Goal: Use online tool/utility: Utilize a website feature to perform a specific function

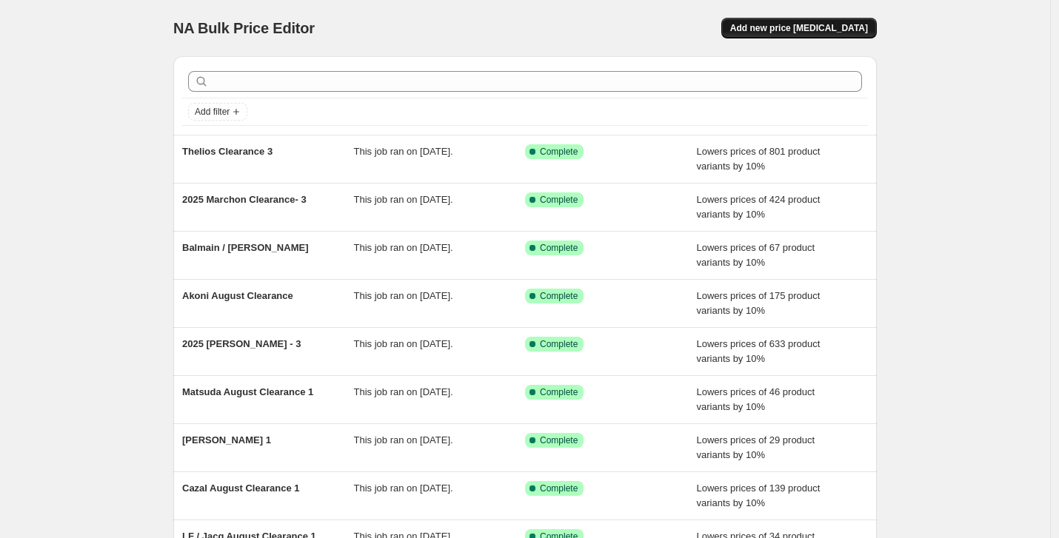
click at [840, 28] on span "Add new price [MEDICAL_DATA]" at bounding box center [799, 28] width 138 height 12
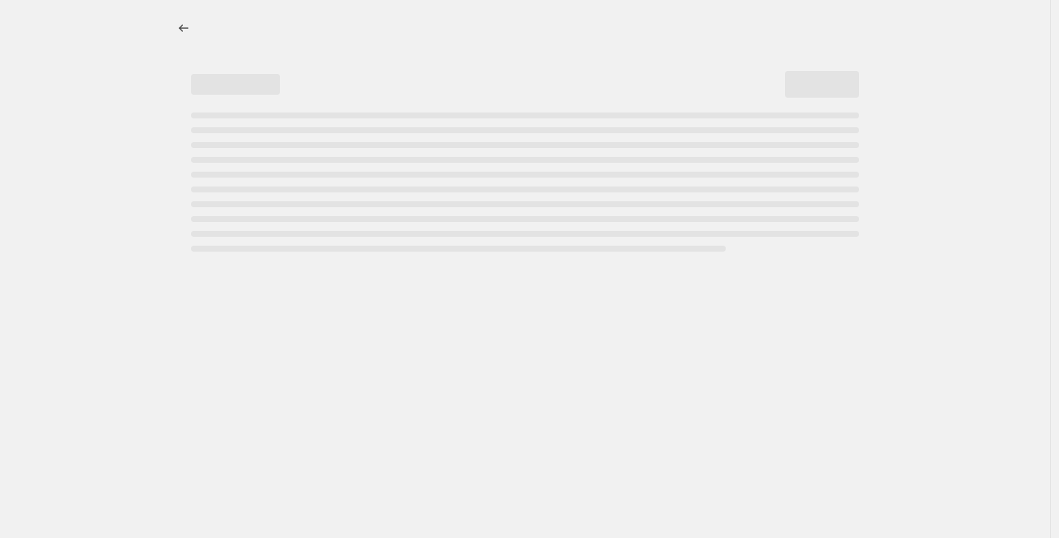
select select "percentage"
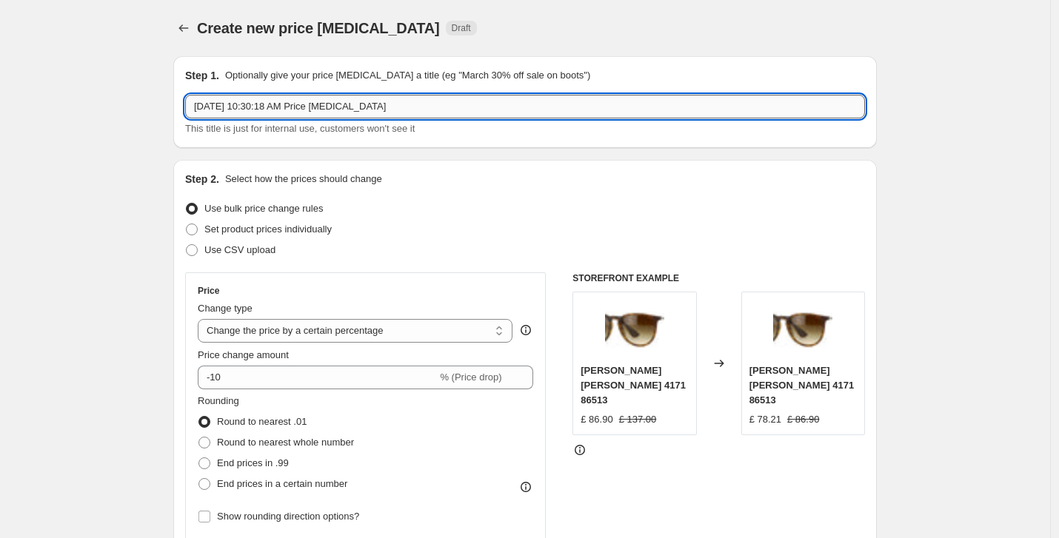
click at [419, 113] on input "[DATE] 10:30:18 AM Price [MEDICAL_DATA]" at bounding box center [525, 107] width 680 height 24
click at [419, 116] on input "[DATE] 10:30:18 AM Price [MEDICAL_DATA]" at bounding box center [525, 107] width 680 height 24
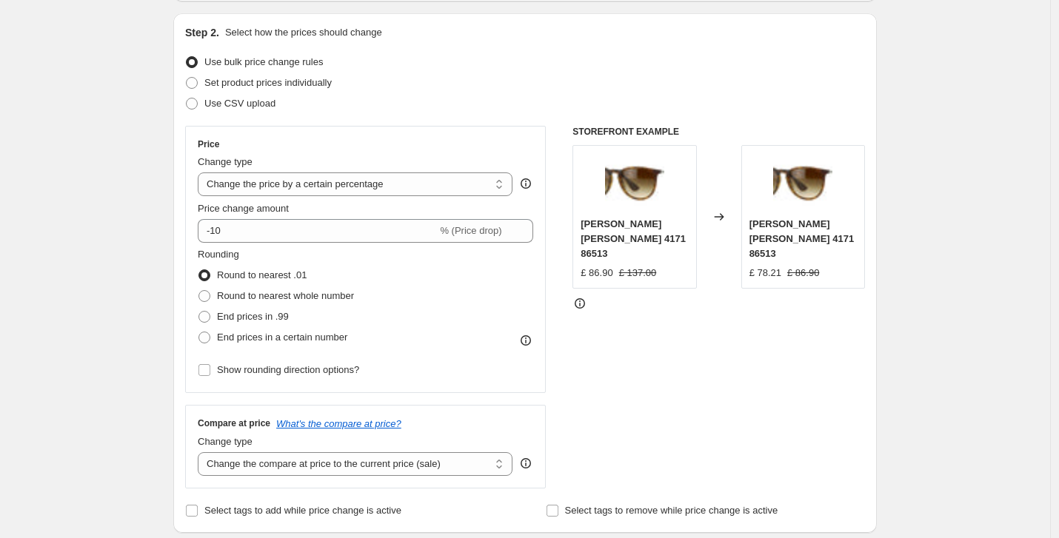
scroll to position [150, 0]
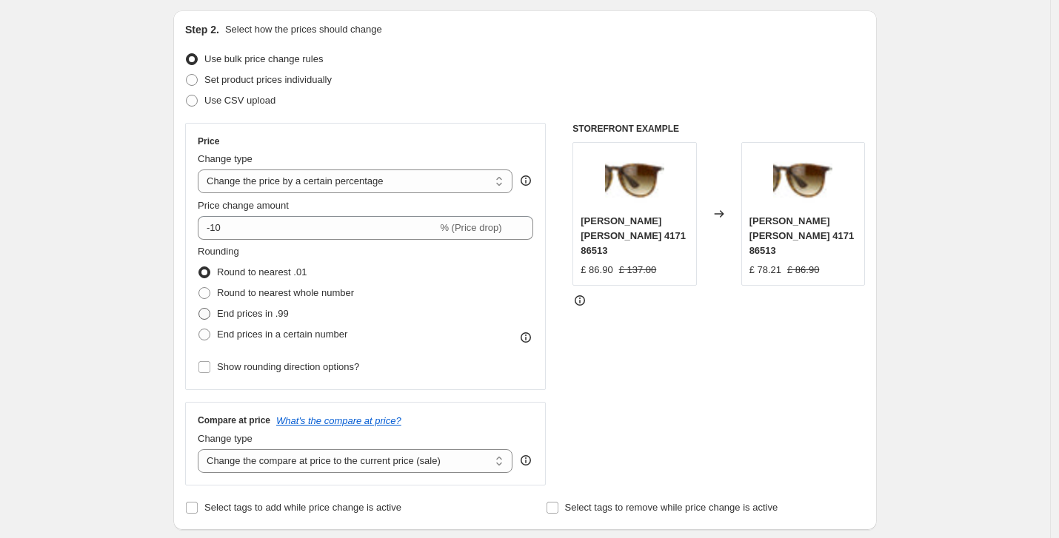
type input "Derigoclearance3"
click at [208, 318] on span at bounding box center [204, 314] width 12 height 12
click at [199, 309] on input "End prices in .99" at bounding box center [198, 308] width 1 height 1
radio input "true"
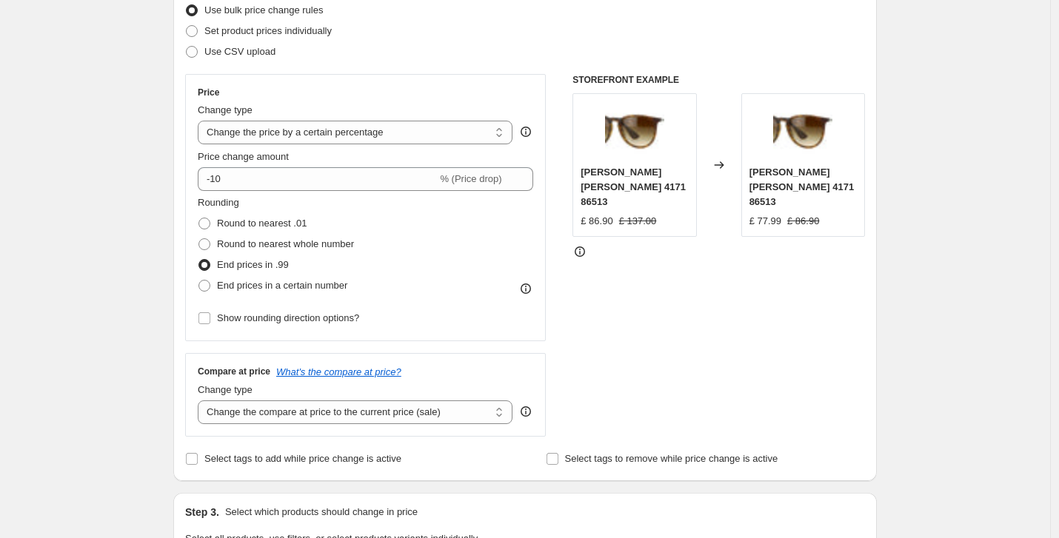
scroll to position [199, 0]
click at [363, 413] on select "Change the compare at price to the current price (sale) Change the compare at p…" at bounding box center [355, 412] width 315 height 24
select select "no_change"
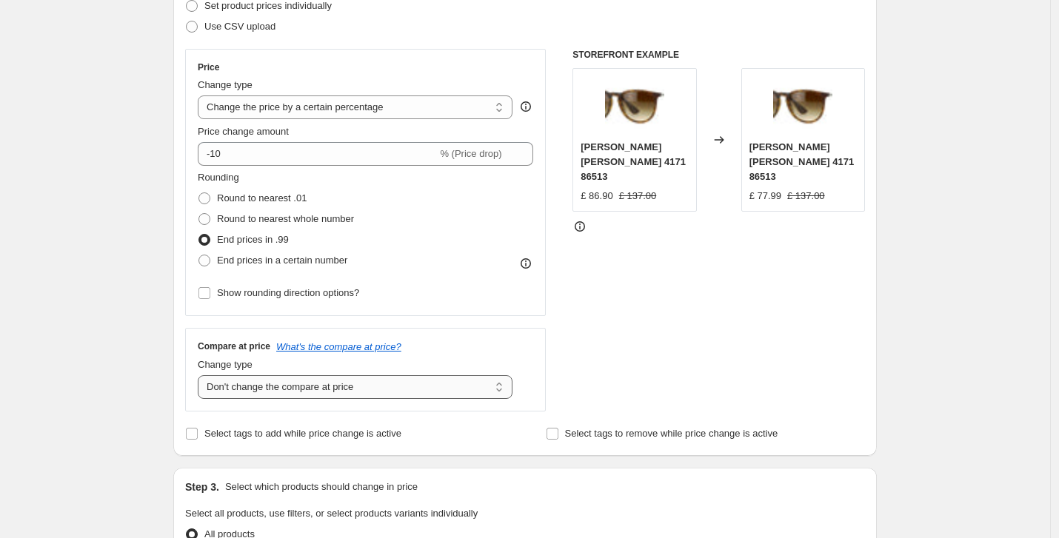
scroll to position [227, 0]
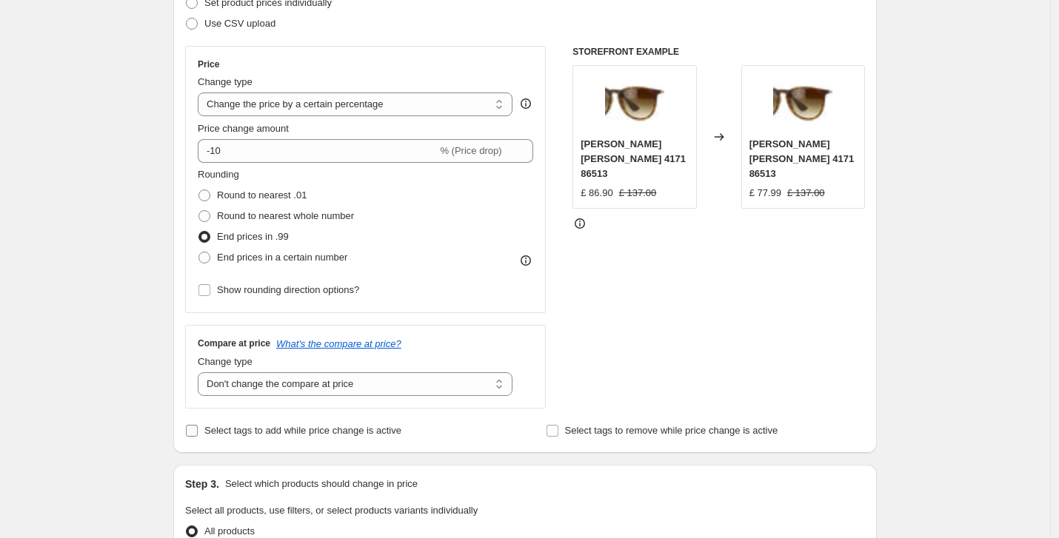
click at [217, 429] on span "Select tags to add while price change is active" at bounding box center [302, 430] width 197 height 11
click at [198, 429] on input "Select tags to add while price change is active" at bounding box center [192, 431] width 12 height 12
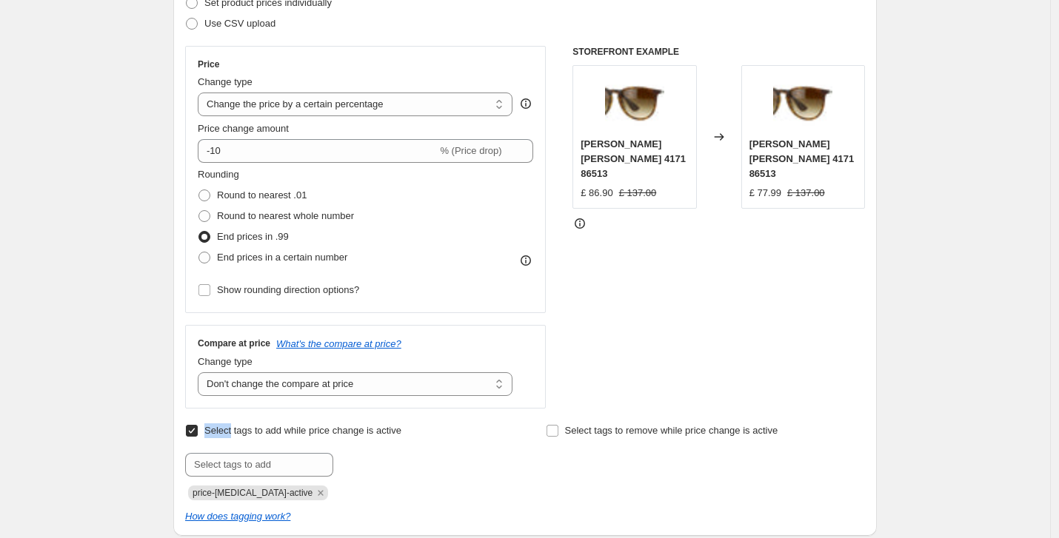
click at [218, 427] on span "Select tags to add while price change is active" at bounding box center [302, 430] width 197 height 11
click at [198, 427] on input "Select tags to add while price change is active" at bounding box center [192, 431] width 12 height 12
checkbox input "false"
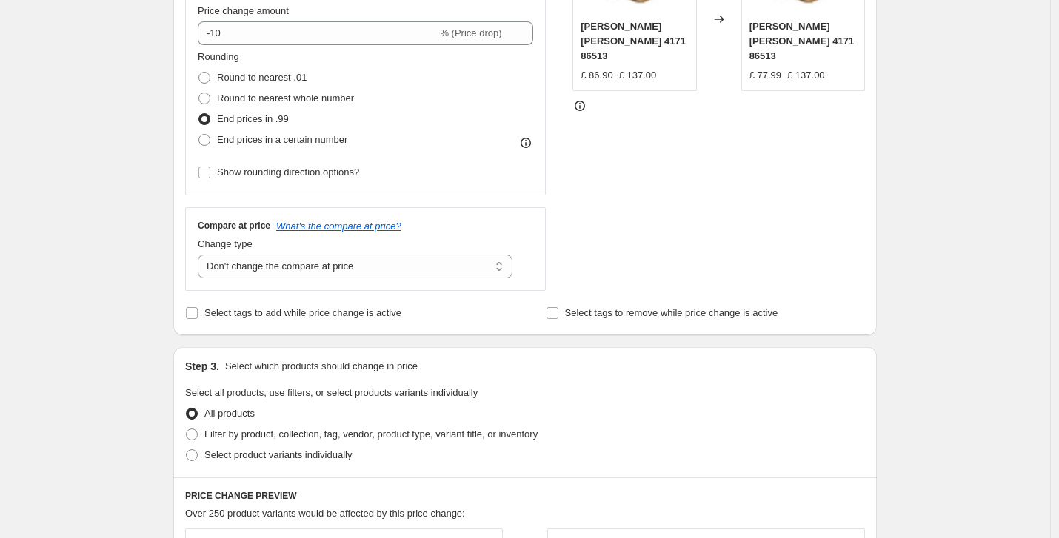
click at [120, 395] on div "Create new price [MEDICAL_DATA]. This page is ready Create new price [MEDICAL_D…" at bounding box center [525, 442] width 1050 height 1573
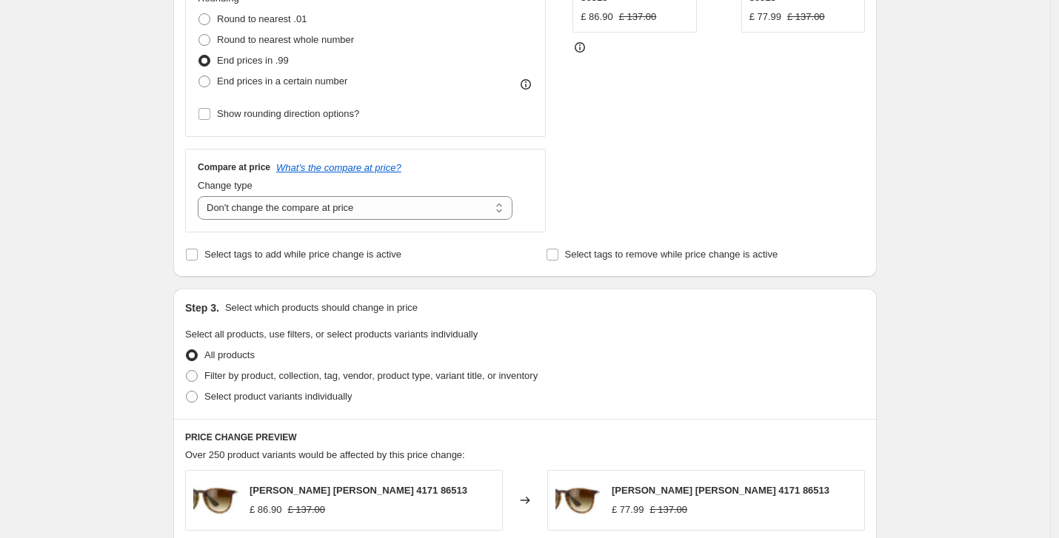
scroll to position [403, 0]
click at [198, 375] on span at bounding box center [192, 376] width 12 height 12
click at [187, 371] on input "Filter by product, collection, tag, vendor, product type, variant title, or inv…" at bounding box center [186, 370] width 1 height 1
radio input "true"
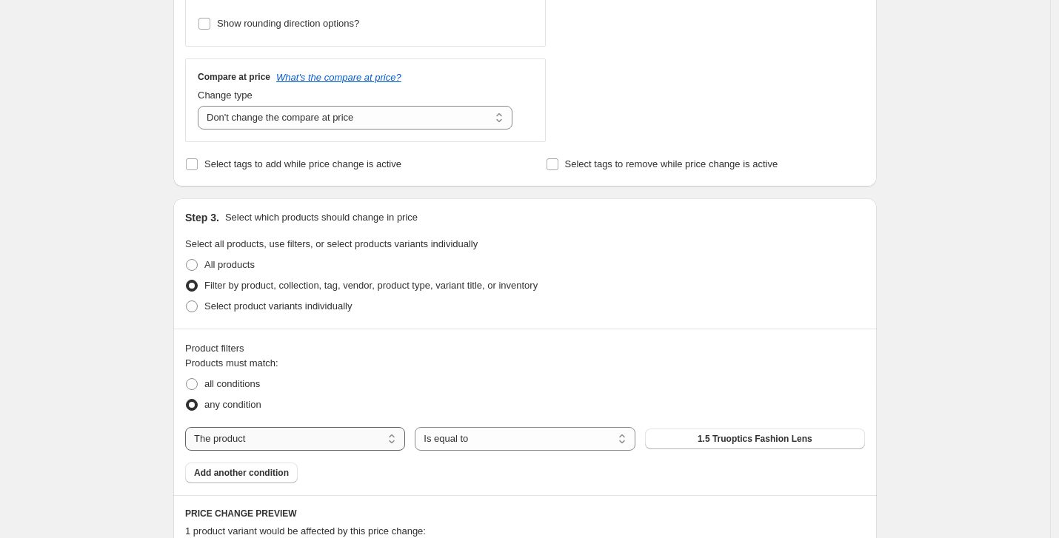
scroll to position [498, 0]
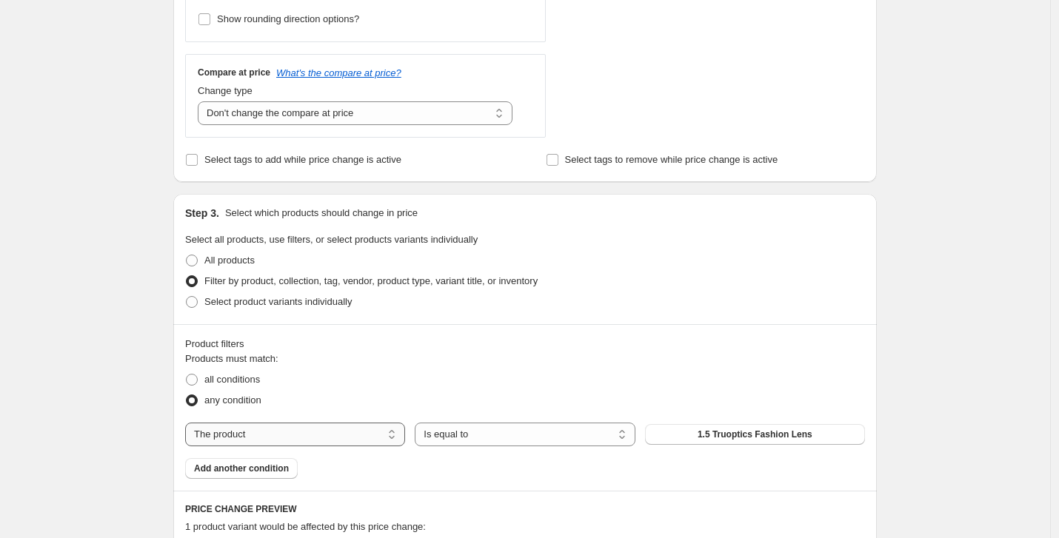
click at [385, 436] on select "The product The product's collection The product's tag The product's vendor The…" at bounding box center [295, 435] width 220 height 24
select select "tag"
click at [760, 432] on span "(G)I-DLE" at bounding box center [755, 435] width 36 height 12
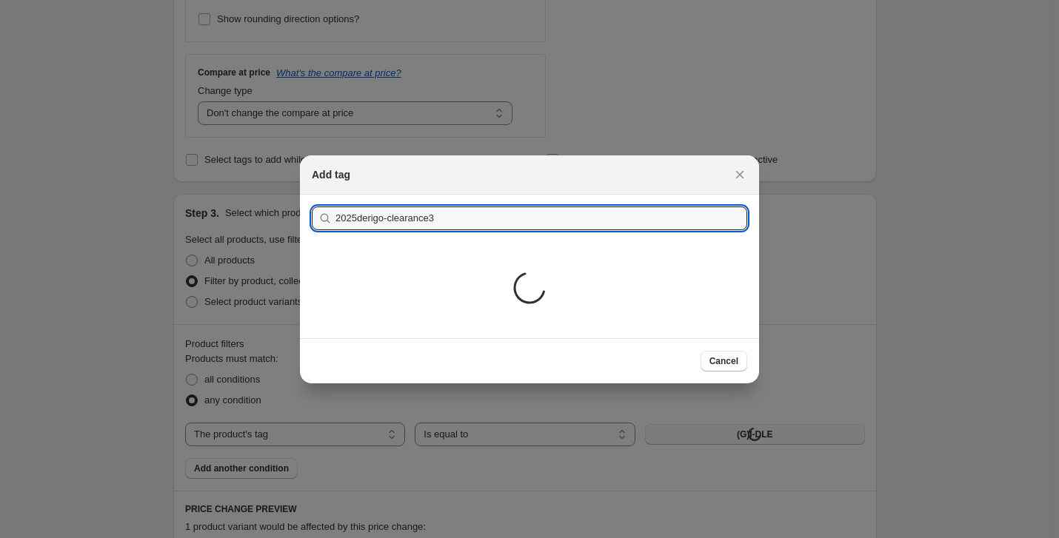
type input "2025derigo-clearance3"
click at [312, 195] on button "Submit" at bounding box center [333, 203] width 42 height 16
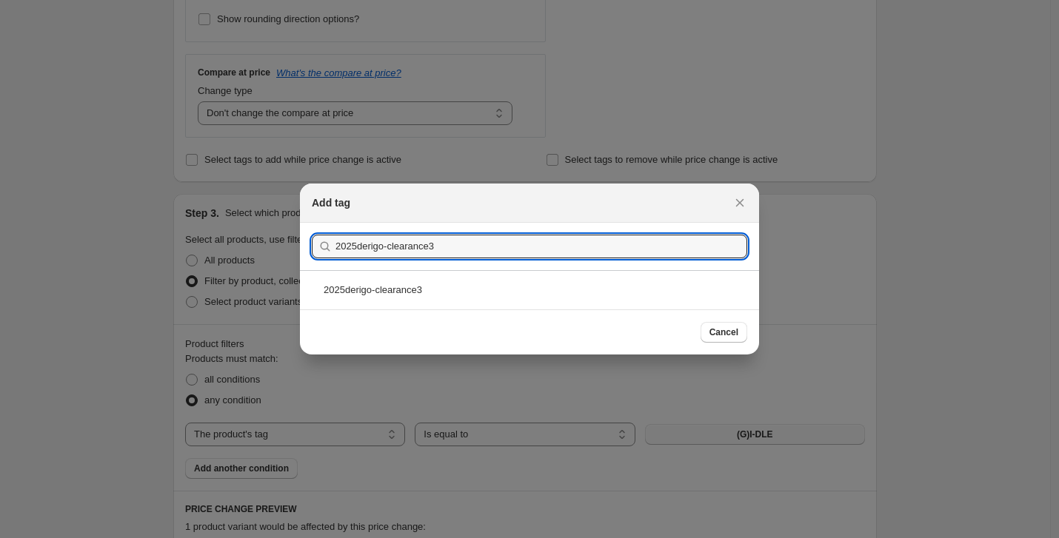
click at [496, 293] on div "2025derigo-clearance3" at bounding box center [529, 289] width 459 height 39
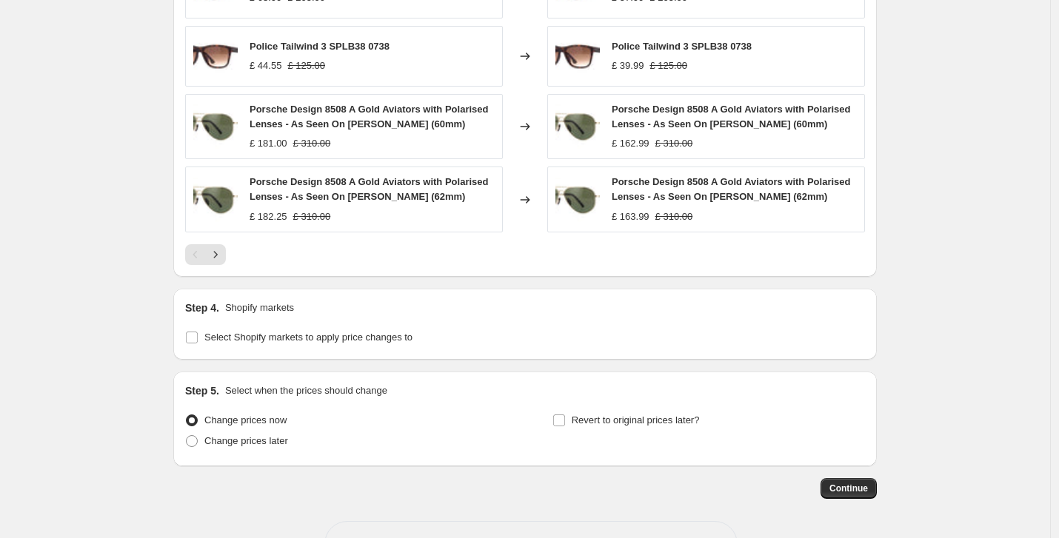
scroll to position [1165, 0]
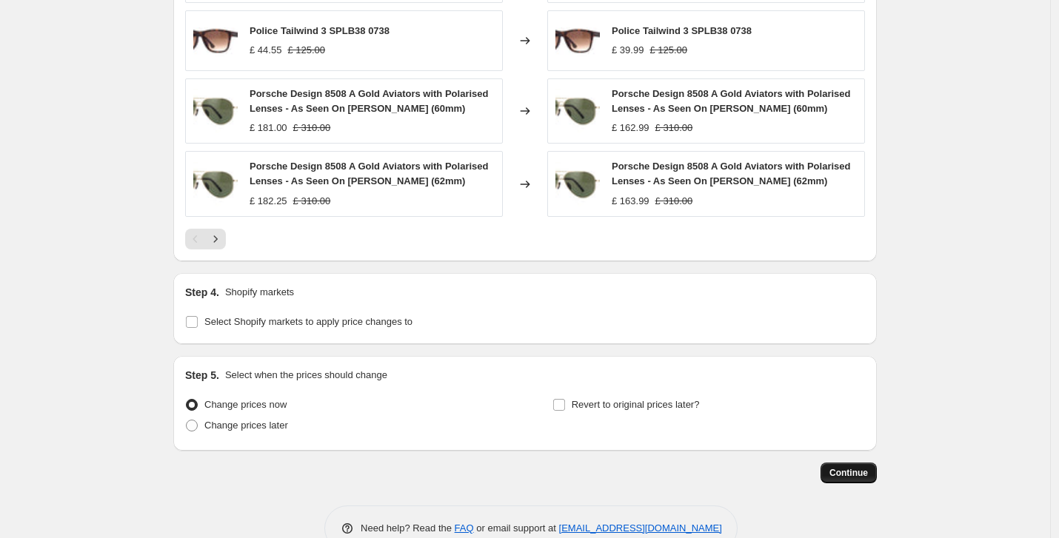
drag, startPoint x: 856, startPoint y: 506, endPoint x: 855, endPoint y: 496, distance: 9.7
click at [855, 483] on button "Continue" at bounding box center [848, 473] width 56 height 21
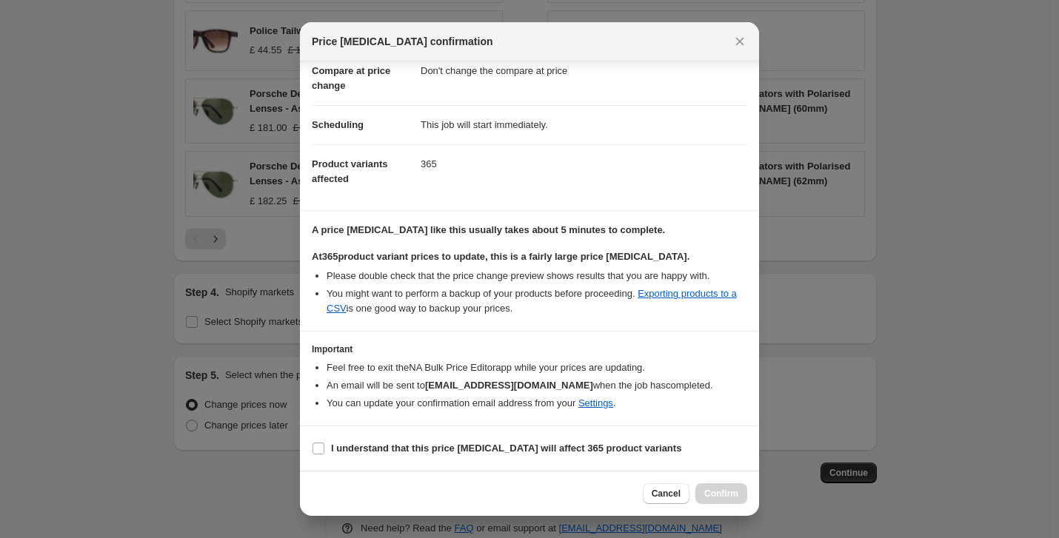
scroll to position [90, 0]
click at [358, 450] on b "I understand that this price [MEDICAL_DATA] will affect 365 product variants" at bounding box center [506, 448] width 350 height 11
click at [324, 450] on input "I understand that this price [MEDICAL_DATA] will affect 365 product variants" at bounding box center [318, 449] width 12 height 12
checkbox input "true"
click at [729, 492] on span "Confirm" at bounding box center [721, 494] width 34 height 12
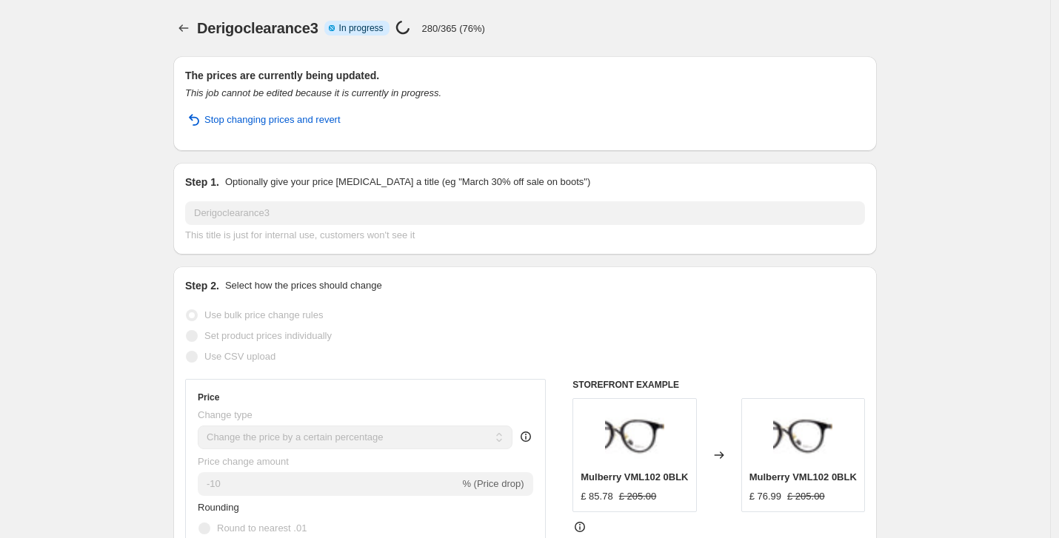
click at [504, 24] on div "Derigoclearance3 Info Partially complete In progress Price [MEDICAL_DATA] in pr…" at bounding box center [537, 28] width 680 height 21
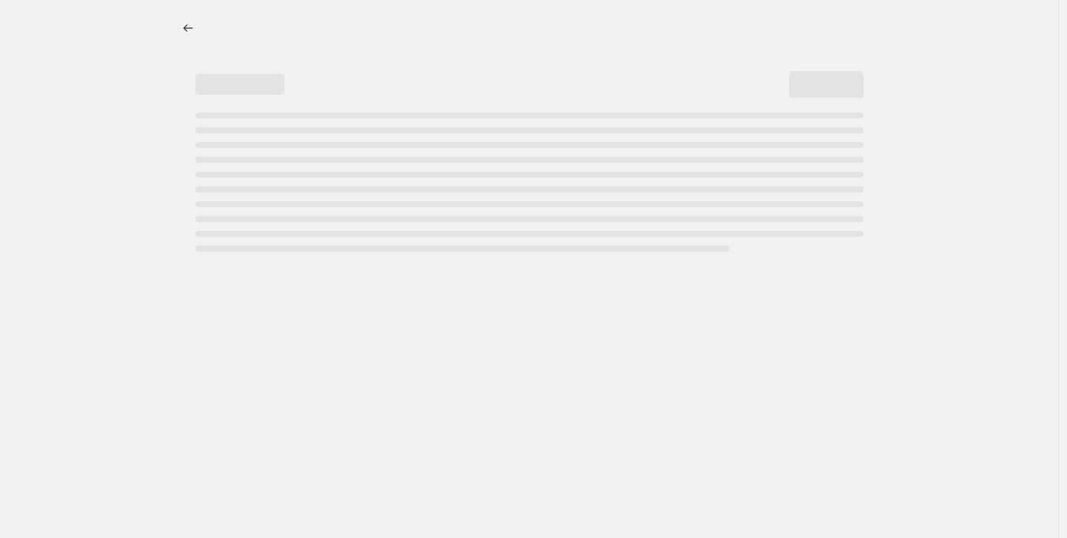
select select "percentage"
select select "no_change"
select select "tag"
